Goal: Task Accomplishment & Management: Use online tool/utility

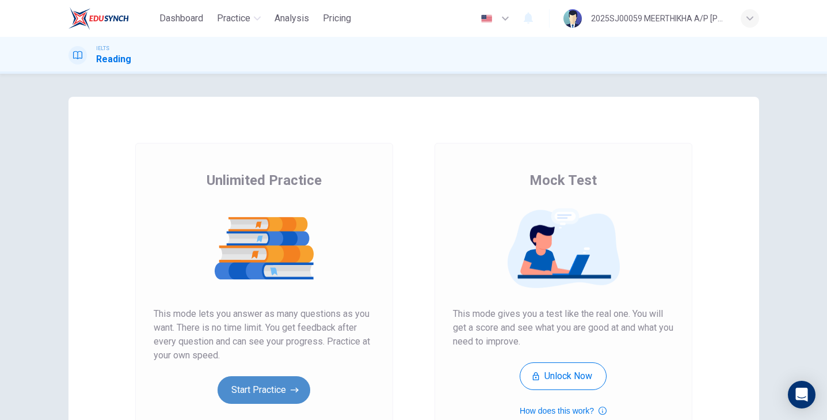
click at [266, 390] on button "Start Practice" at bounding box center [264, 390] width 93 height 28
click at [282, 394] on button "Start Practice" at bounding box center [264, 390] width 93 height 28
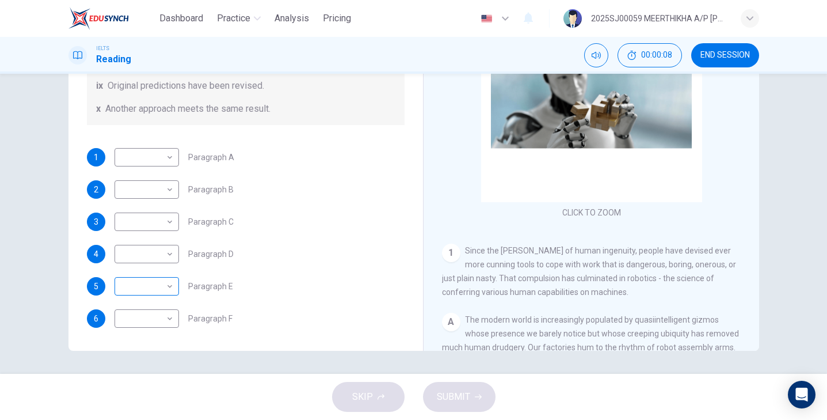
scroll to position [146, 0]
click at [150, 294] on body "Dashboard Practice Analysis Pricing English en ​ 2025SJ00059 MEERTHIKHA A/P SAR…" at bounding box center [413, 210] width 827 height 420
click at [151, 331] on li "vi" at bounding box center [145, 327] width 64 height 18
type input "vi"
click at [152, 322] on body "Dashboard Practice Analysis Pricing English en ​ 2025SJ00059 MEERTHIKHA A/P SAR…" at bounding box center [413, 210] width 827 height 420
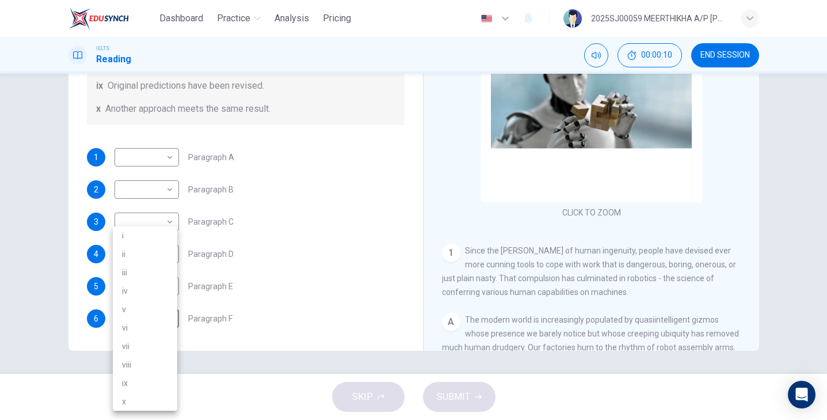
click at [148, 337] on li "vii" at bounding box center [145, 346] width 64 height 18
type input "vii"
click at [154, 222] on body "Dashboard Practice Analysis Pricing English en ​ 2025SJ00059 MEERTHIKHA A/P SAR…" at bounding box center [413, 210] width 827 height 420
click at [143, 235] on li "i" at bounding box center [145, 235] width 64 height 18
type input "i"
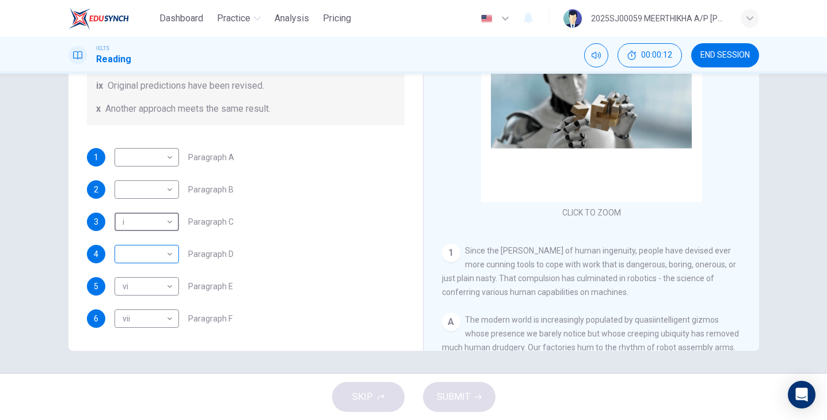
click at [144, 246] on body "Dashboard Practice Analysis Pricing English en ​ 2025SJ00059 MEERTHIKHA A/P SAR…" at bounding box center [413, 210] width 827 height 420
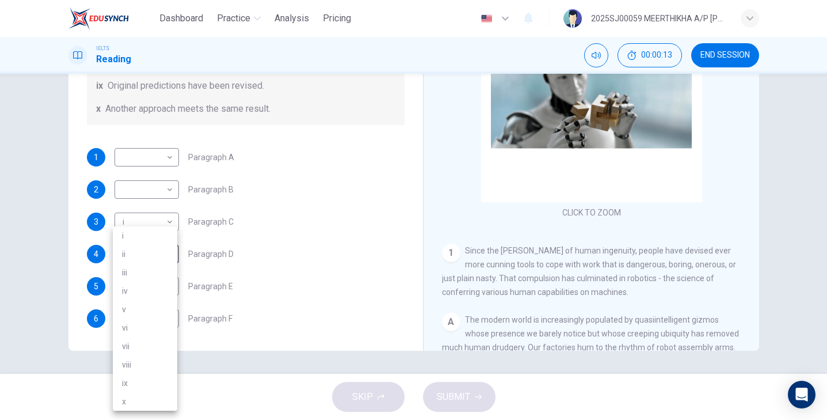
click at [143, 271] on li "iii" at bounding box center [145, 272] width 64 height 18
type input "iii"
click at [143, 193] on body "Dashboard Practice Analysis Pricing English en ​ 2025SJ00059 MEERTHIKHA A/P SAR…" at bounding box center [413, 210] width 827 height 420
click at [143, 222] on li "ii" at bounding box center [145, 226] width 64 height 18
type input "ii"
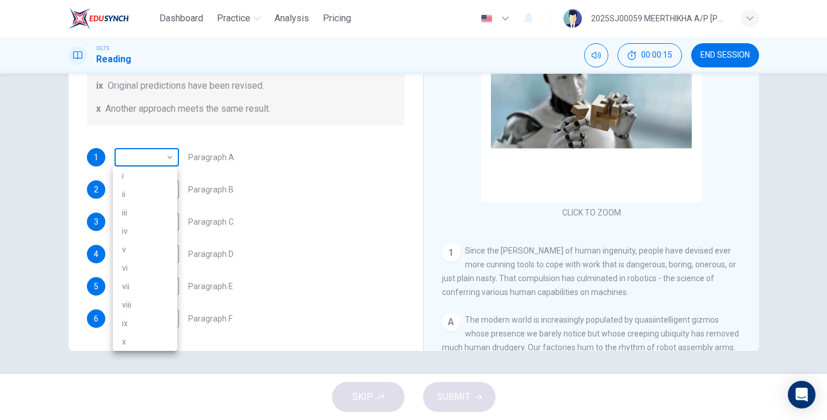
click at [147, 153] on body "Dashboard Practice Analysis Pricing English en ​ 2025SJ00059 MEERTHIKHA A/P SAR…" at bounding box center [413, 210] width 827 height 420
click at [147, 208] on li "iii" at bounding box center [145, 212] width 64 height 18
type input "iii"
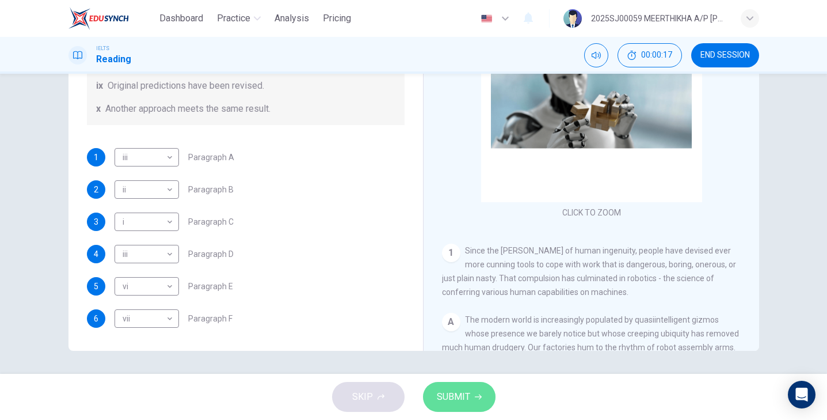
click at [467, 399] on span "SUBMIT" at bounding box center [453, 396] width 33 height 16
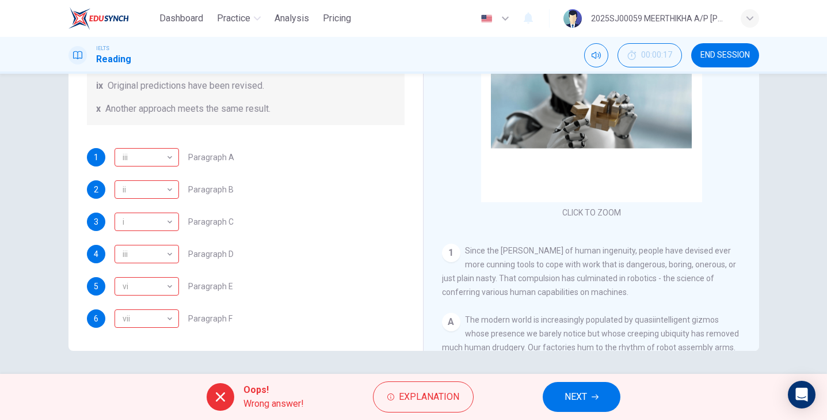
click at [591, 394] on button "NEXT" at bounding box center [582, 397] width 78 height 30
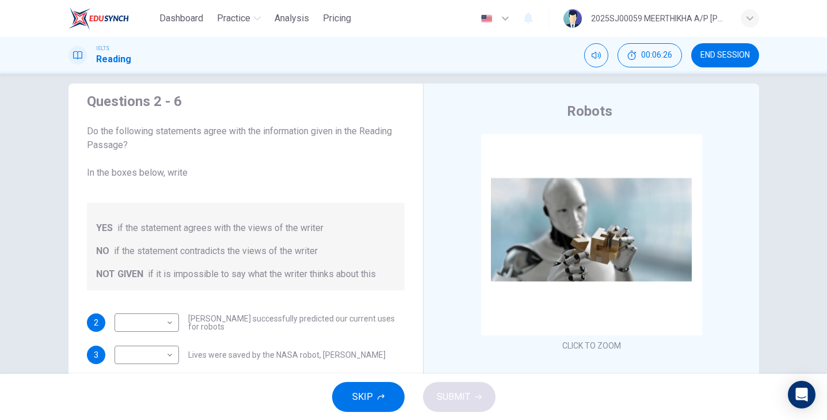
scroll to position [14, 0]
click at [160, 319] on body "Dashboard Practice Analysis Pricing English en ​ 2025SJ00059 MEERTHIKHA A/P SAR…" at bounding box center [413, 210] width 827 height 420
click at [154, 338] on li "YES" at bounding box center [145, 341] width 64 height 18
type input "YES"
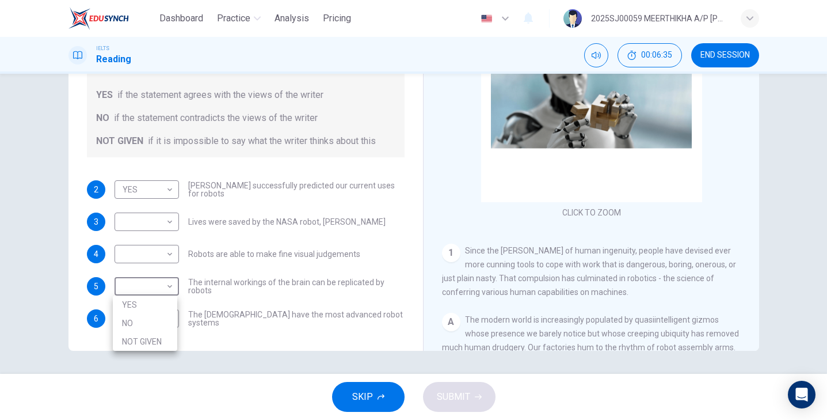
click at [150, 276] on body "Dashboard Practice Analysis Pricing English en ​ 2025SJ00059 MEERTHIKHA A/P SAR…" at bounding box center [413, 210] width 827 height 420
click at [143, 314] on li "NO" at bounding box center [145, 323] width 64 height 18
type input "NO"
click at [148, 235] on body "Dashboard Practice Analysis Pricing English en ​ 2025SJ00059 MEERTHIKHA A/P SAR…" at bounding box center [413, 210] width 827 height 420
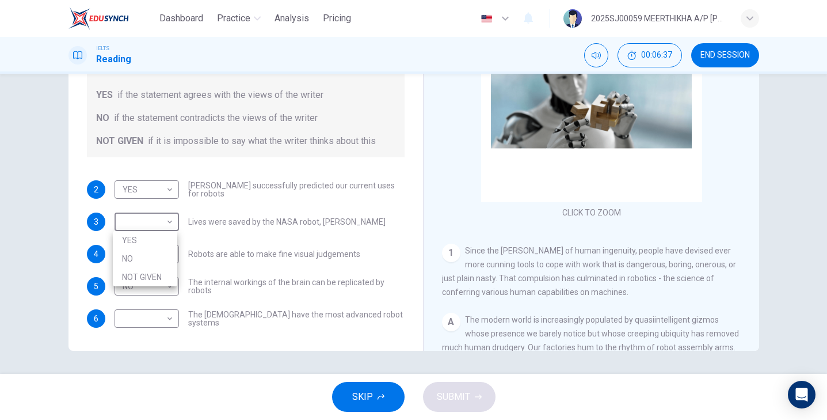
click at [148, 272] on li "NOT GIVEN" at bounding box center [145, 277] width 64 height 18
type input "NOT GIVEN"
click at [147, 254] on body "Dashboard Practice Analysis Pricing English en ​ 2025SJ00059 MEERTHIKHA A/P SAR…" at bounding box center [413, 210] width 827 height 420
click at [147, 252] on div at bounding box center [413, 210] width 827 height 420
click at [147, 267] on body "Dashboard Practice Analysis Pricing English en ​ 2025SJ00059 MEERTHIKHA A/P SAR…" at bounding box center [413, 210] width 827 height 420
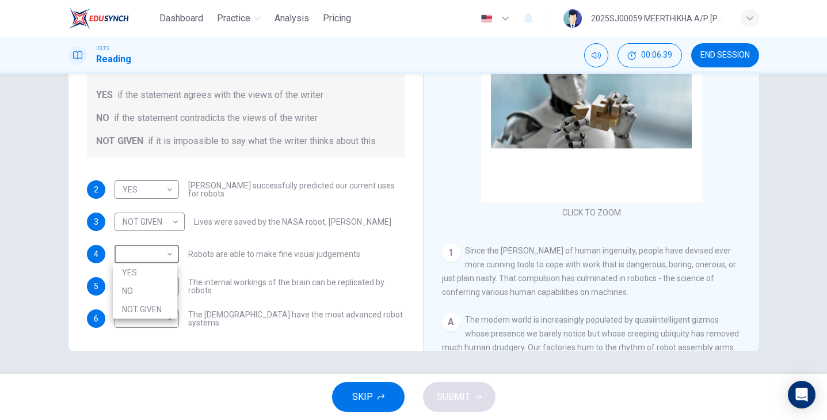
click at [140, 279] on li "YES" at bounding box center [145, 272] width 64 height 18
type input "YES"
click at [140, 319] on body "Dashboard Practice Analysis Pricing English en ​ 2025SJ00059 MEERTHIKHA A/P SAR…" at bounding box center [413, 210] width 827 height 420
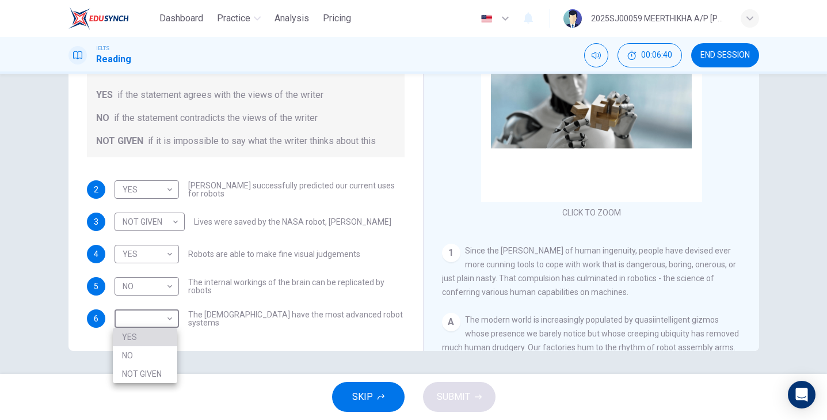
click at [141, 335] on li "YES" at bounding box center [145, 336] width 64 height 18
type input "YES"
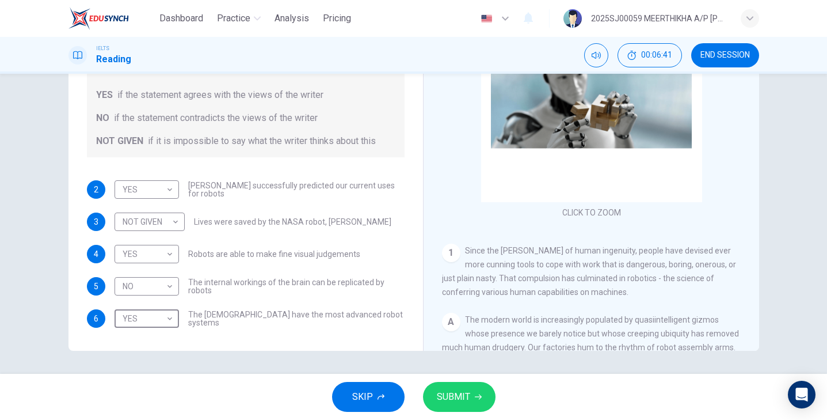
click at [470, 416] on div "SKIP SUBMIT" at bounding box center [413, 397] width 827 height 46
click at [464, 388] on span "SUBMIT" at bounding box center [453, 396] width 33 height 16
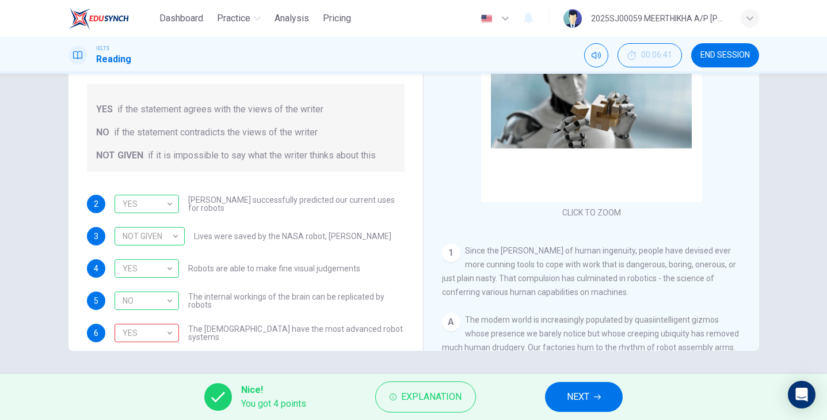
scroll to position [2, 0]
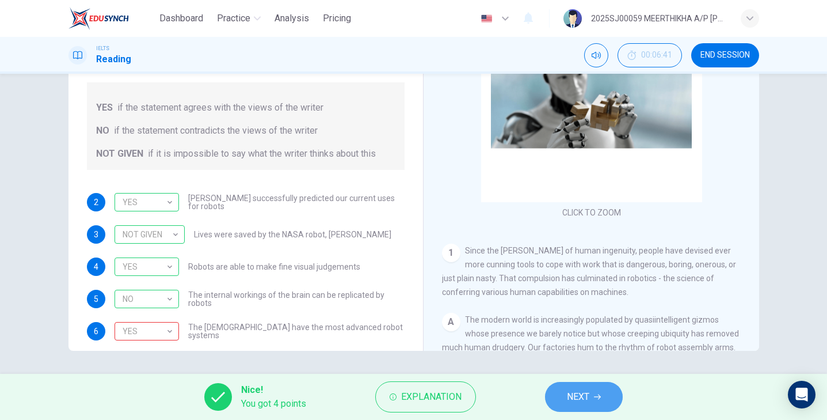
click at [588, 410] on button "NEXT" at bounding box center [584, 397] width 78 height 30
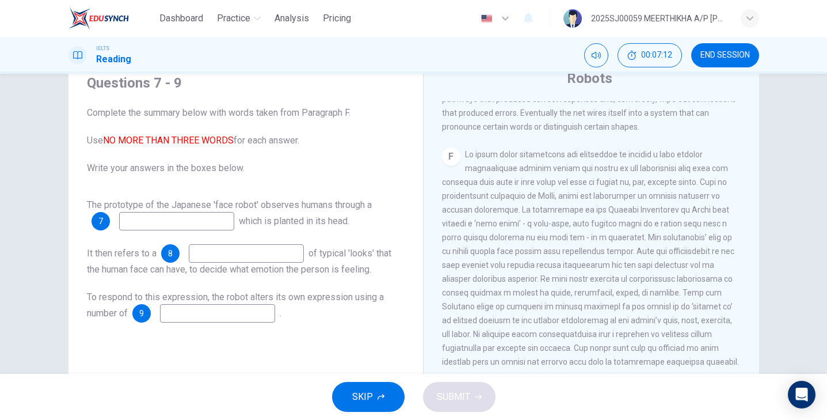
scroll to position [1058, 0]
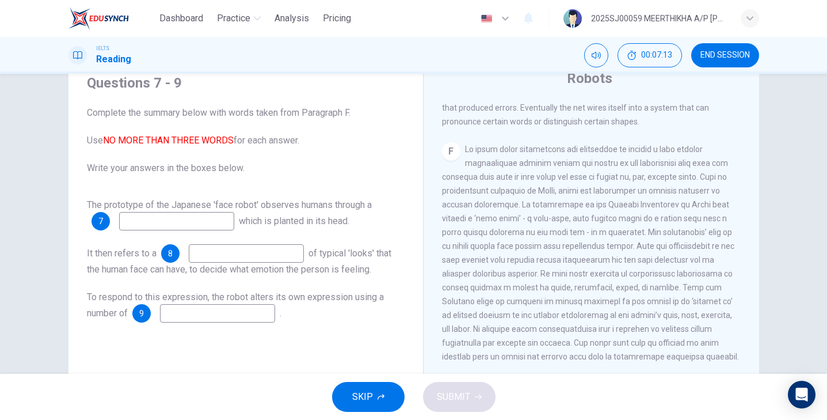
click at [180, 219] on input at bounding box center [176, 221] width 115 height 18
type input "f"
type input "video camera"
click at [217, 254] on input at bounding box center [246, 253] width 115 height 18
type input "nervous"
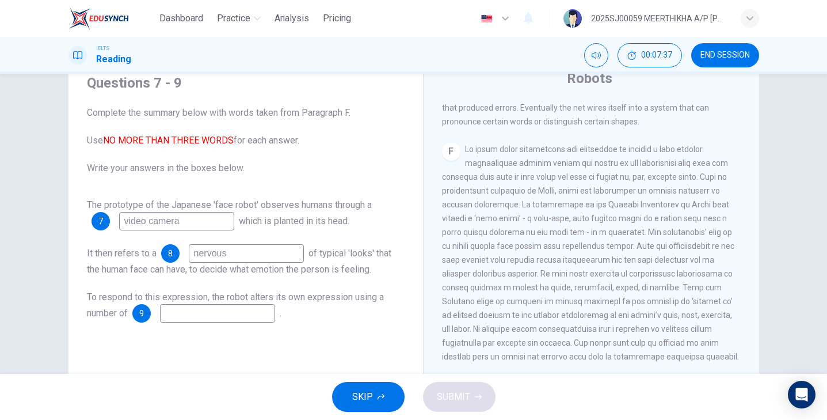
click at [231, 308] on input at bounding box center [217, 313] width 115 height 18
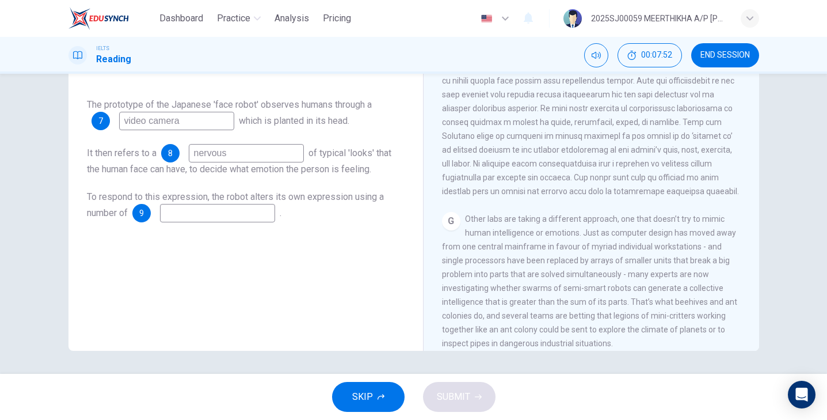
scroll to position [1122, 0]
click at [243, 210] on input at bounding box center [217, 213] width 115 height 18
type input "small units"
click at [460, 397] on span "SUBMIT" at bounding box center [453, 396] width 33 height 16
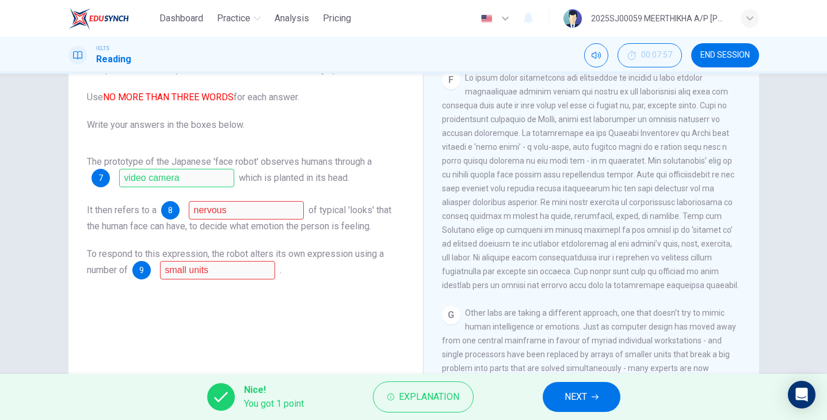
scroll to position [87, 0]
click at [571, 399] on span "NEXT" at bounding box center [576, 396] width 22 height 16
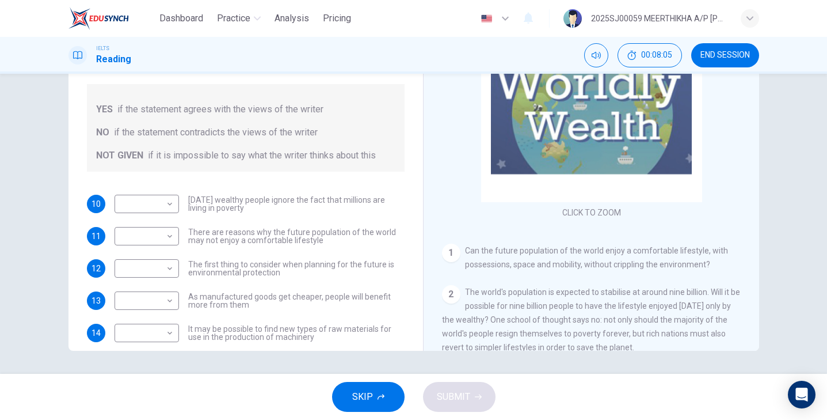
scroll to position [0, 0]
click at [284, 1] on div "Dashboard Practice Analysis Pricing English en ​ 2025SJ00059 MEERTHIKHA A/P SAR…" at bounding box center [413, 18] width 691 height 37
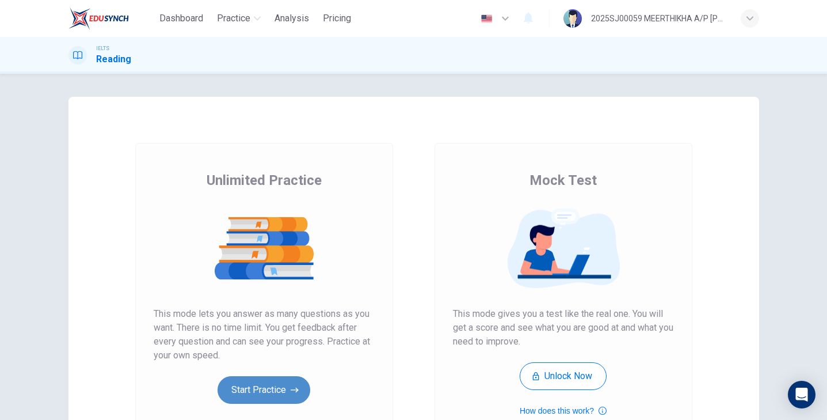
click at [272, 387] on button "Start Practice" at bounding box center [264, 390] width 93 height 28
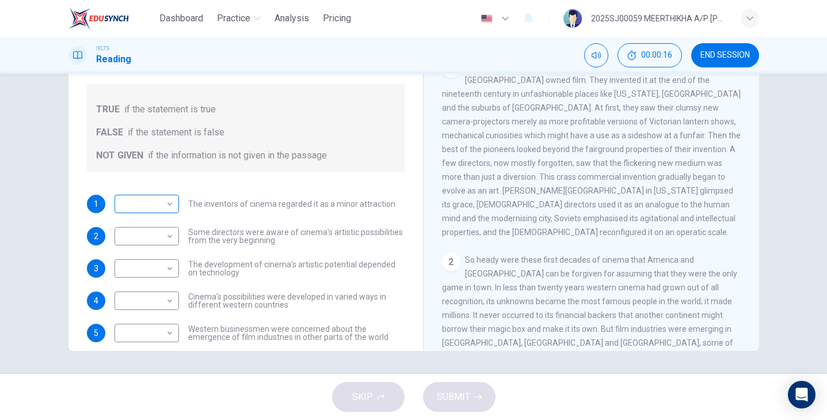
click at [169, 197] on body "Dashboard Practice Analysis Pricing English en ​ 2025SJ00059 MEERTHIKHA A/P [PE…" at bounding box center [413, 210] width 827 height 420
click at [155, 234] on li "FALSE" at bounding box center [145, 240] width 64 height 18
type input "FALSE"
click at [155, 237] on body "Dashboard Practice Analysis Pricing English en ​ 2025SJ00059 MEERTHIKHA A/P SAR…" at bounding box center [413, 210] width 827 height 420
click at [144, 258] on li "TRUE" at bounding box center [145, 254] width 64 height 18
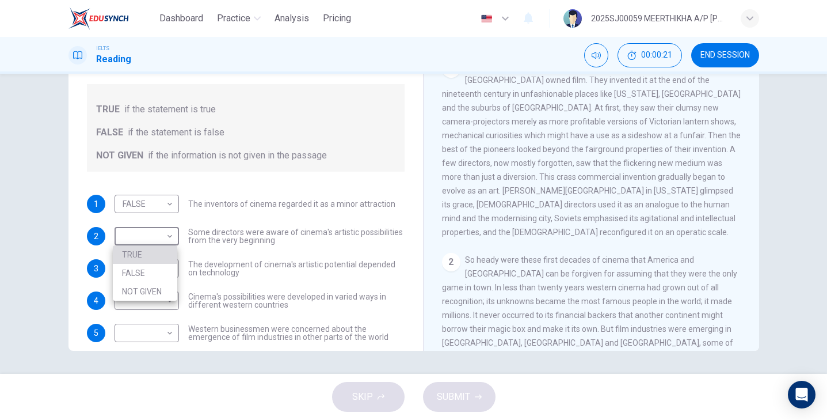
type input "TRUE"
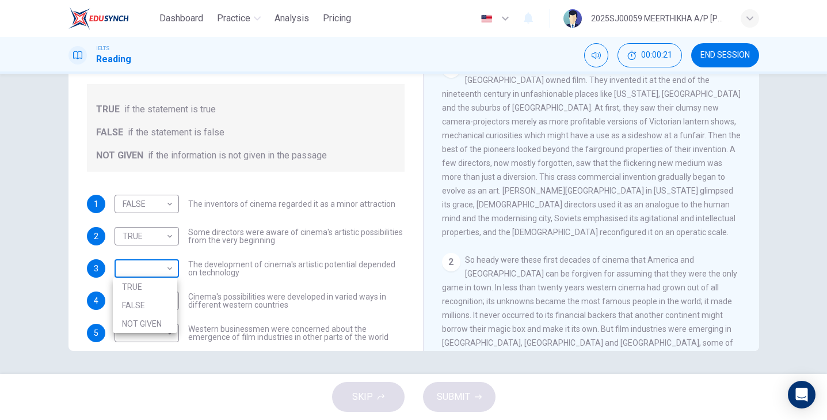
click at [144, 271] on body "Dashboard Practice Analysis Pricing English en ​ 2025SJ00059 MEERTHIKHA A/P SAR…" at bounding box center [413, 210] width 827 height 420
click at [140, 323] on li "NOT GIVEN" at bounding box center [145, 323] width 64 height 18
type input "NOT GIVEN"
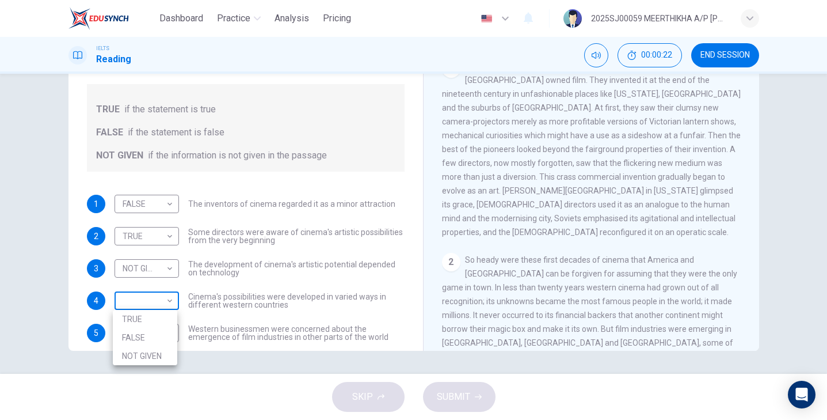
click at [141, 290] on body "Dashboard Practice Analysis Pricing English en ​ 2025SJ00059 MEERTHIKHA A/P SAR…" at bounding box center [413, 210] width 827 height 420
click at [138, 325] on li "TRUE" at bounding box center [145, 319] width 64 height 18
type input "TRUE"
click at [144, 327] on body "Dashboard Practice Analysis Pricing English en ​ 2025SJ00059 MEERTHIKHA A/P SAR…" at bounding box center [413, 210] width 827 height 420
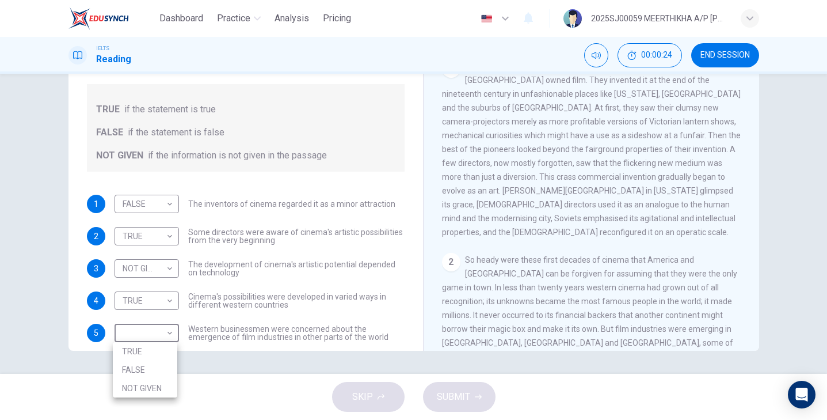
click at [134, 361] on li "FALSE" at bounding box center [145, 369] width 64 height 18
type input "FALSE"
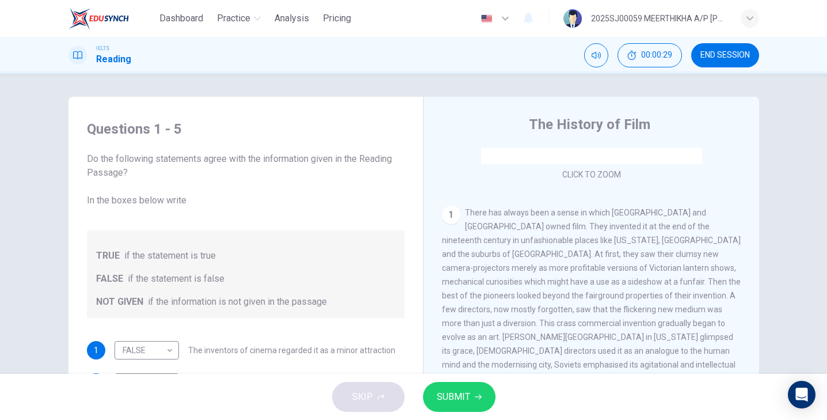
click at [455, 399] on span "SUBMIT" at bounding box center [453, 396] width 33 height 16
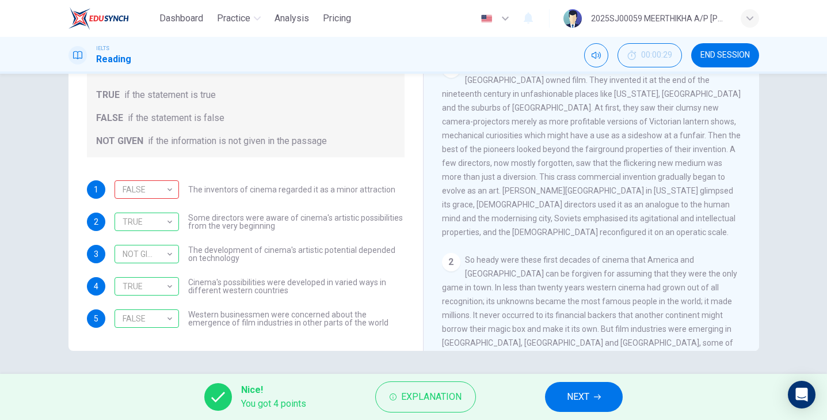
scroll to position [146, 0]
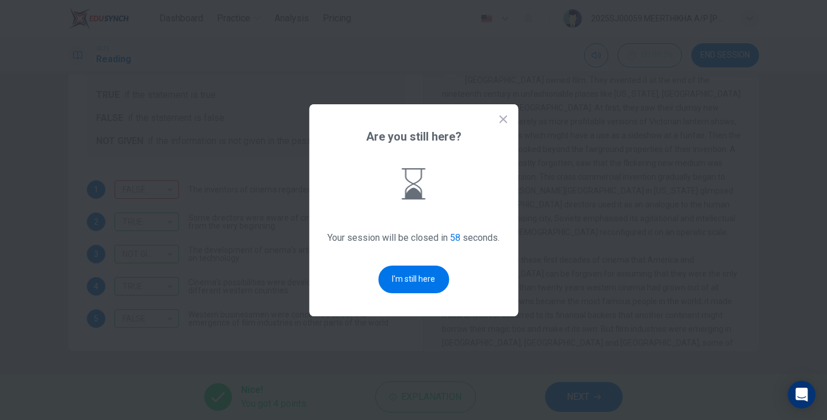
click at [402, 262] on div "Are you still here? Your session will be closed in 58 seconds. I'm still here" at bounding box center [413, 210] width 209 height 212
click at [410, 279] on button "I'm still here" at bounding box center [413, 279] width 71 height 28
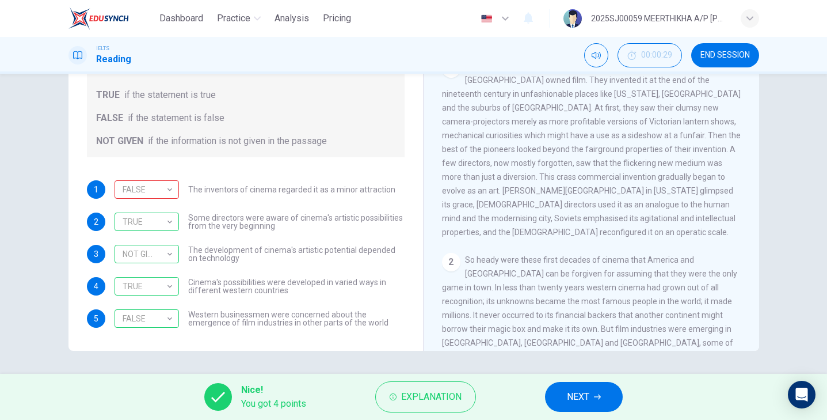
scroll to position [0, 0]
